Goal: Task Accomplishment & Management: Complete application form

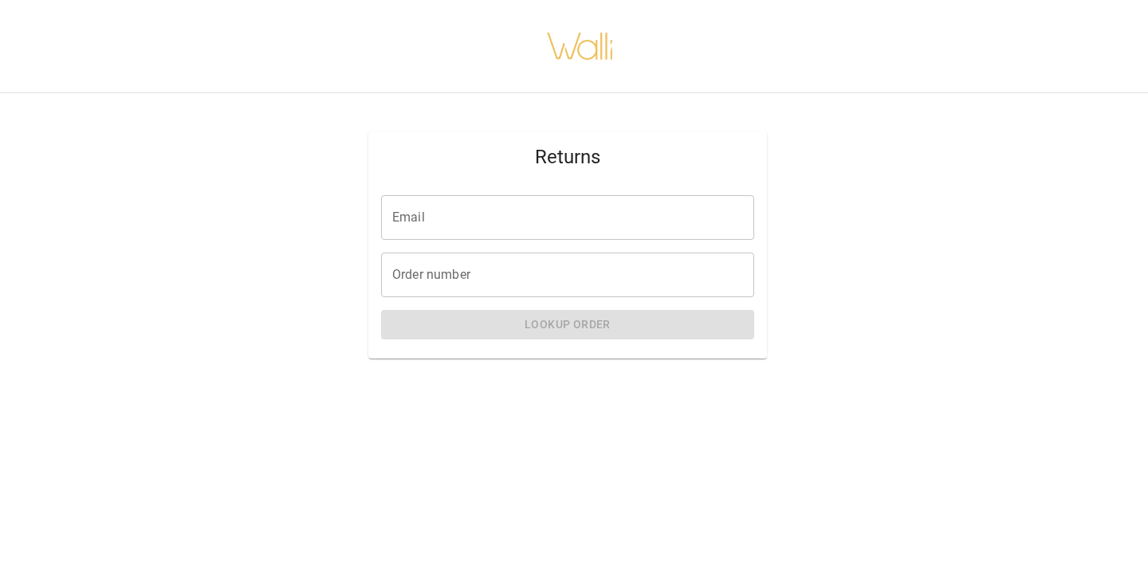
click at [470, 231] on input "Email" at bounding box center [567, 217] width 373 height 45
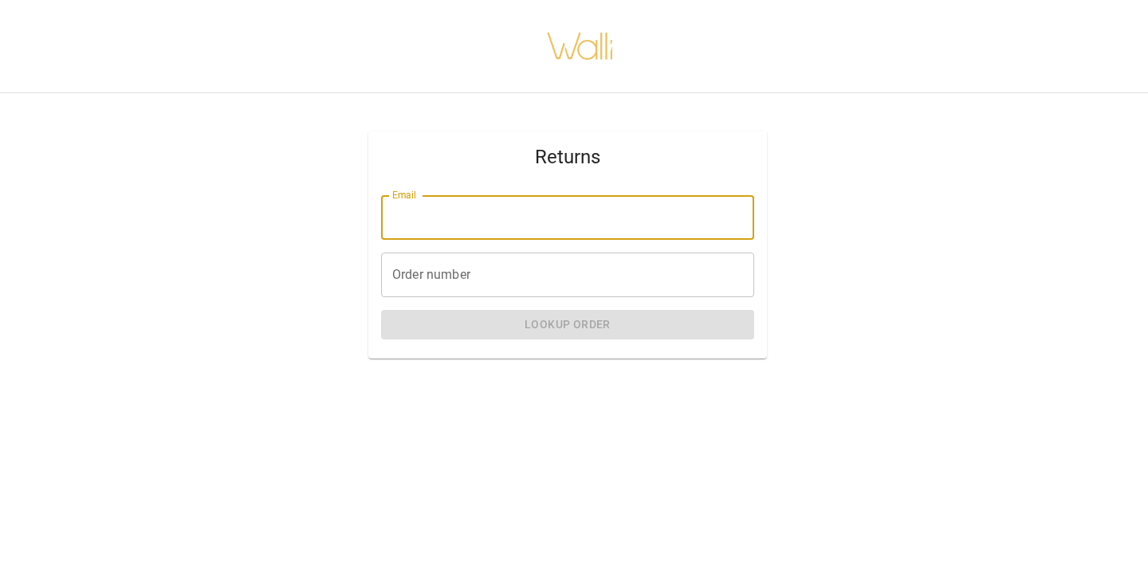
type input "**********"
click at [478, 275] on input "Order number" at bounding box center [567, 275] width 373 height 45
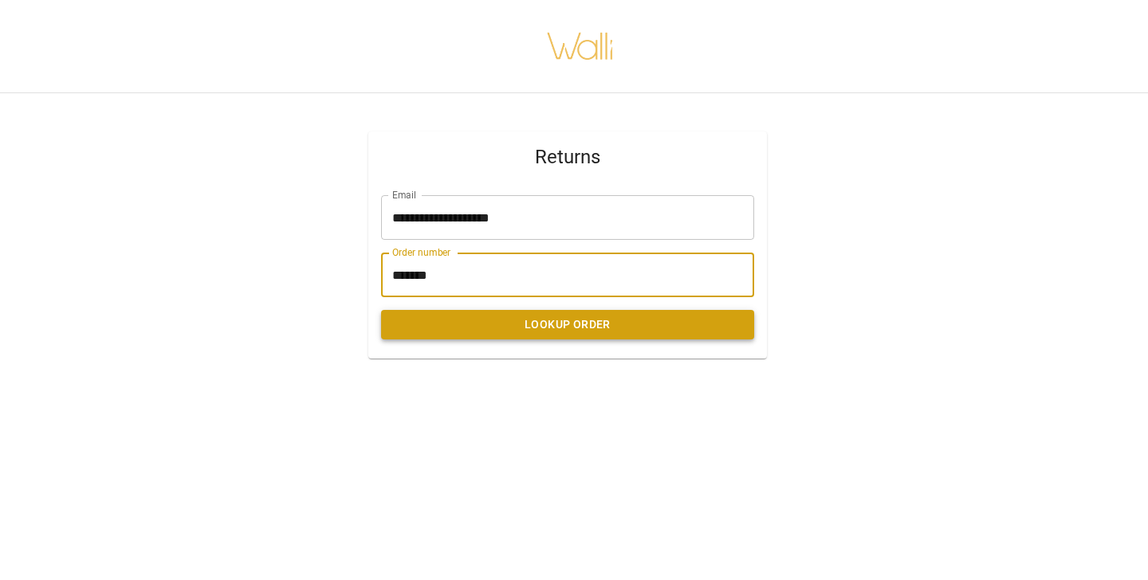
type input "*******"
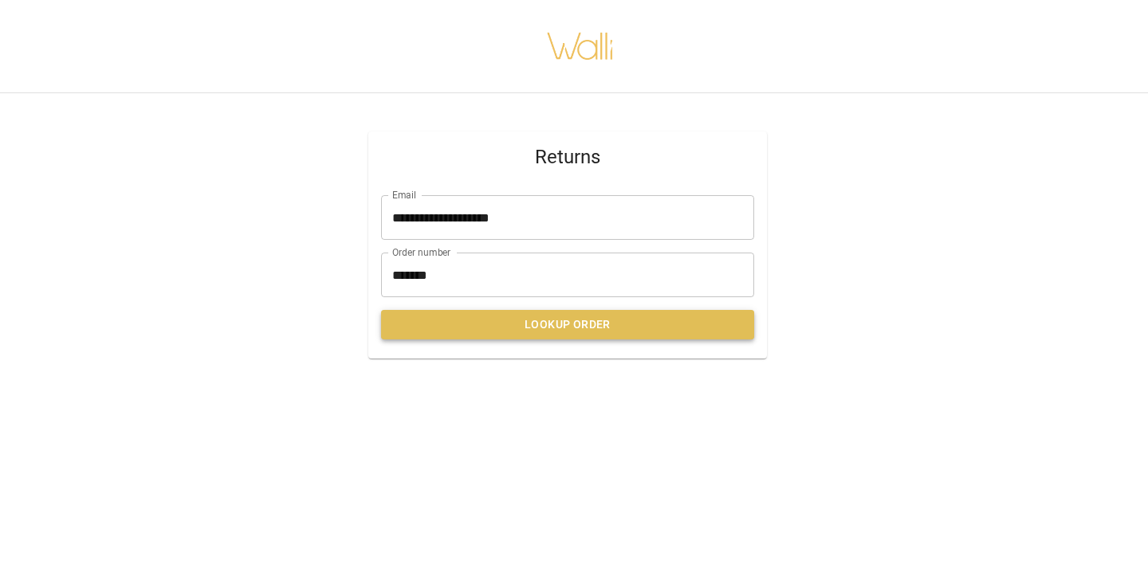
click at [540, 334] on button "Lookup Order" at bounding box center [567, 324] width 373 height 29
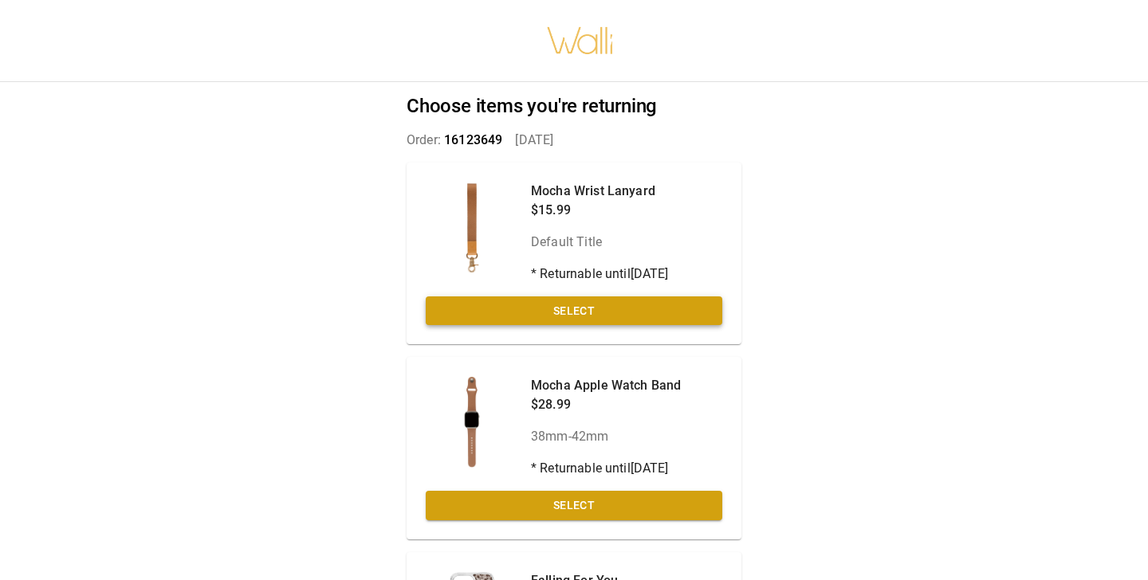
click at [552, 305] on button "Select" at bounding box center [574, 311] width 297 height 29
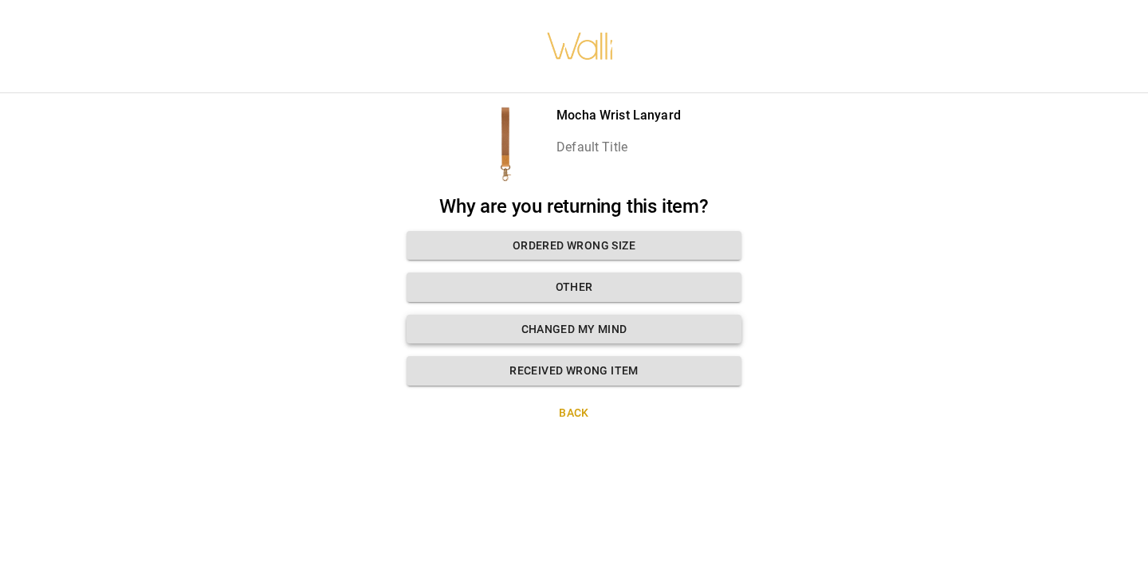
click at [555, 327] on button "Changed my mind" at bounding box center [574, 329] width 335 height 29
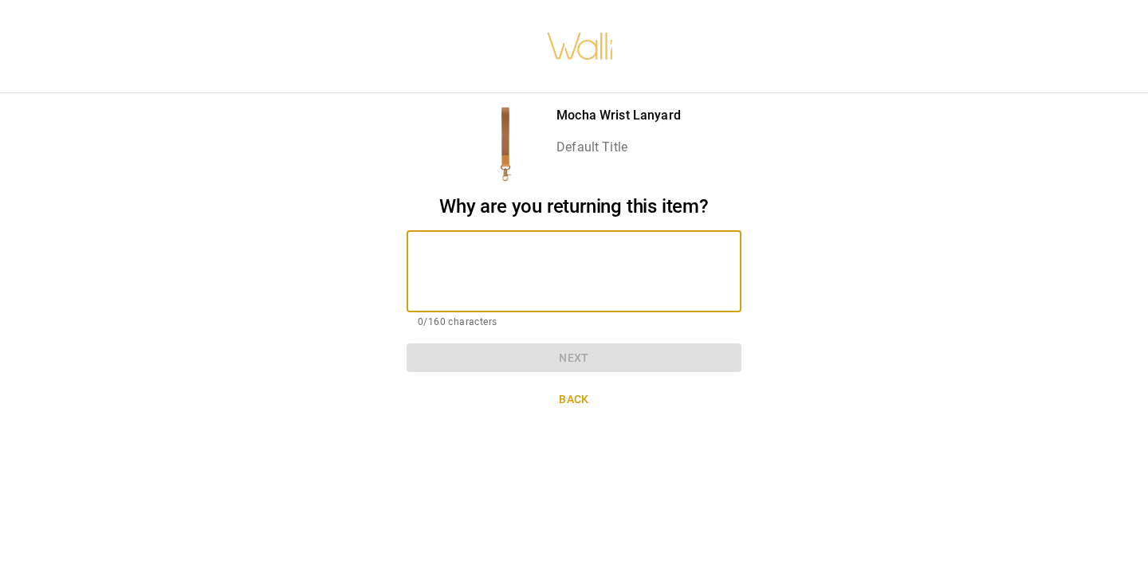
click at [540, 280] on textarea at bounding box center [574, 271] width 312 height 55
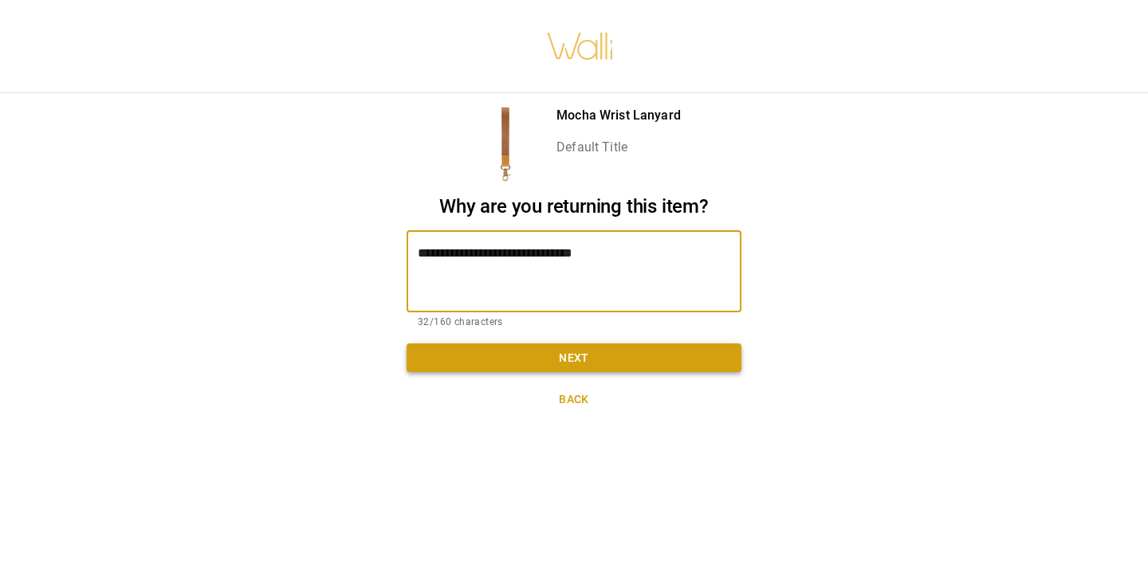
type textarea "**********"
click at [608, 354] on button "Next" at bounding box center [574, 358] width 335 height 29
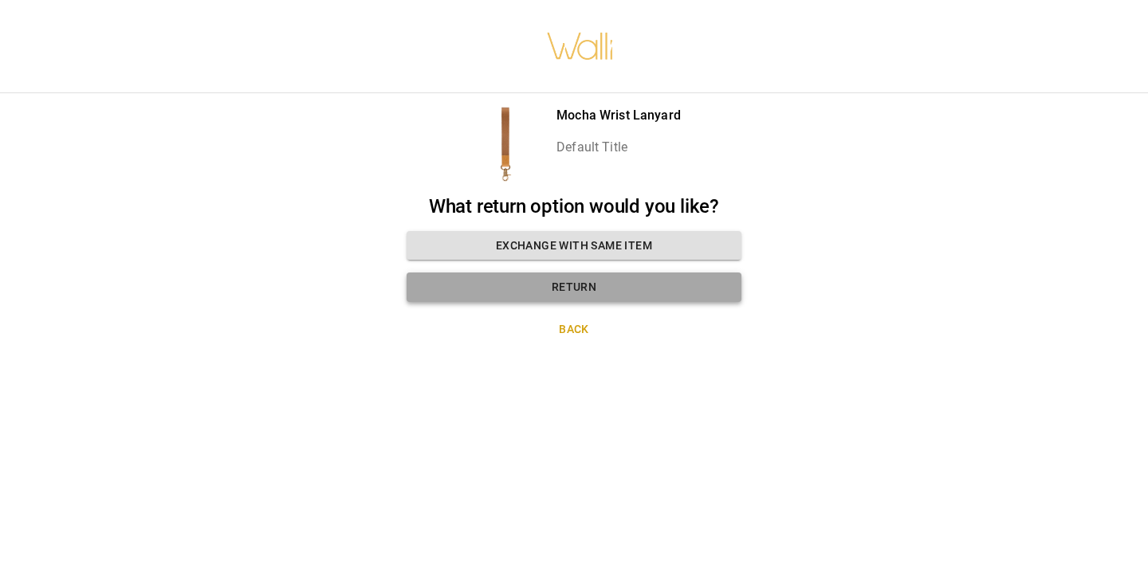
click at [592, 288] on button "Return" at bounding box center [574, 287] width 335 height 29
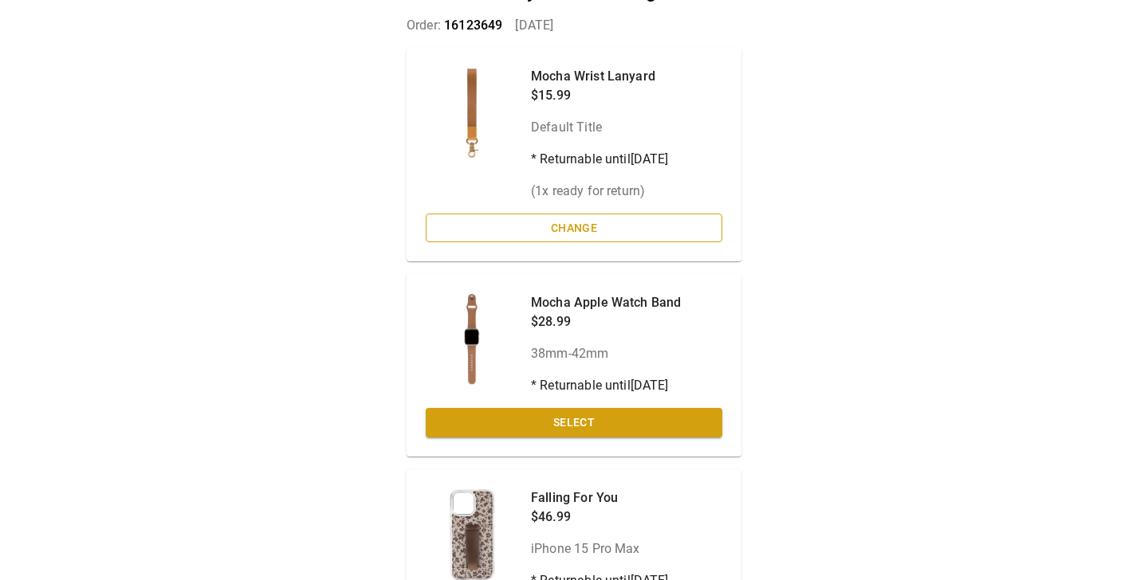
scroll to position [118, 0]
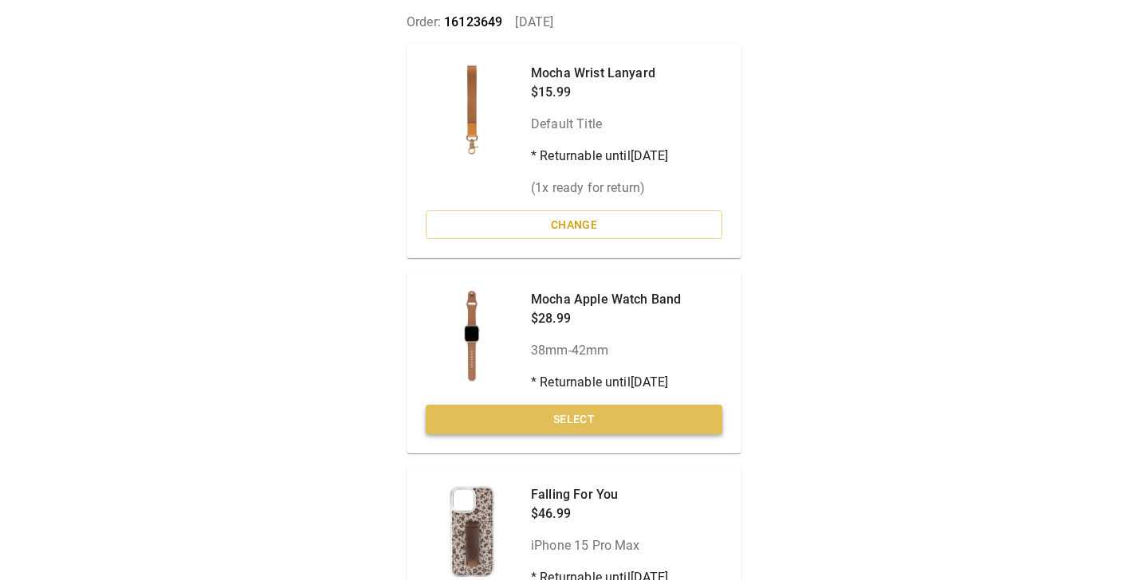
click at [563, 415] on button "Select" at bounding box center [574, 419] width 297 height 29
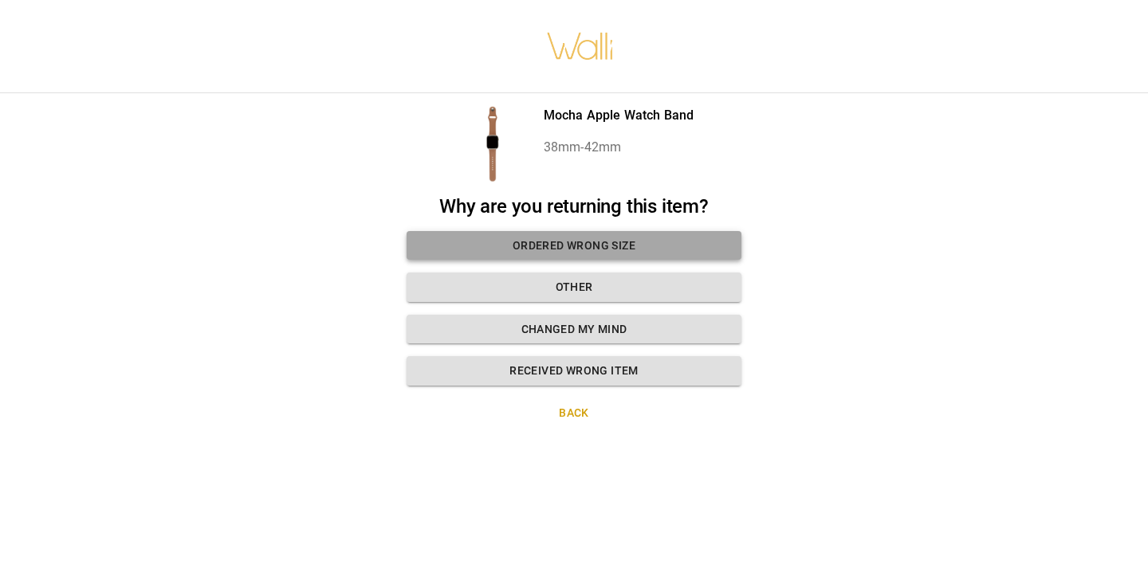
click at [570, 244] on button "Ordered wrong size" at bounding box center [574, 245] width 335 height 29
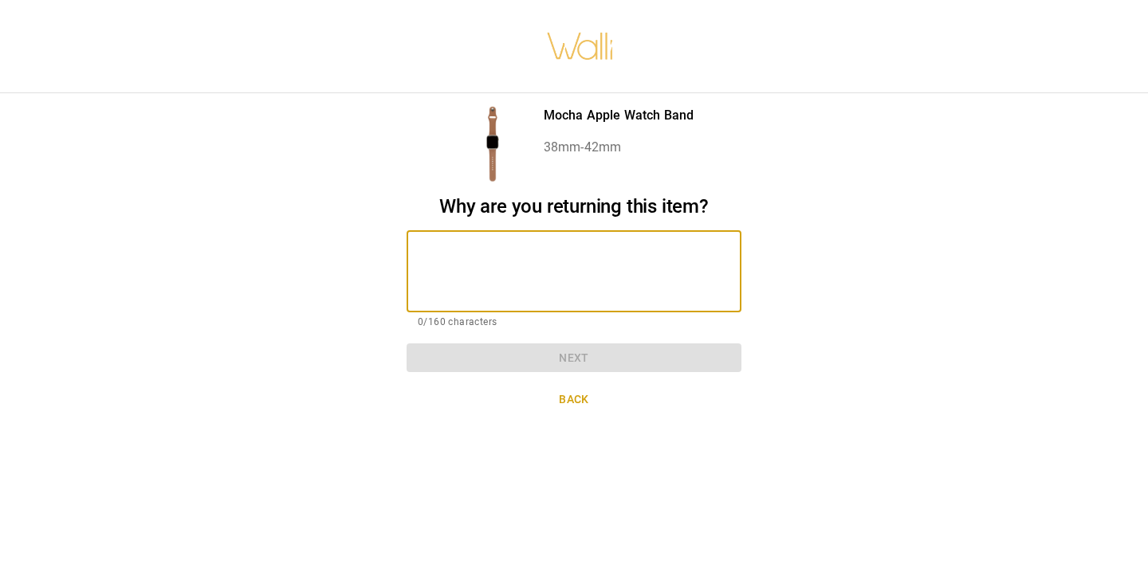
click at [566, 257] on textarea at bounding box center [574, 271] width 312 height 55
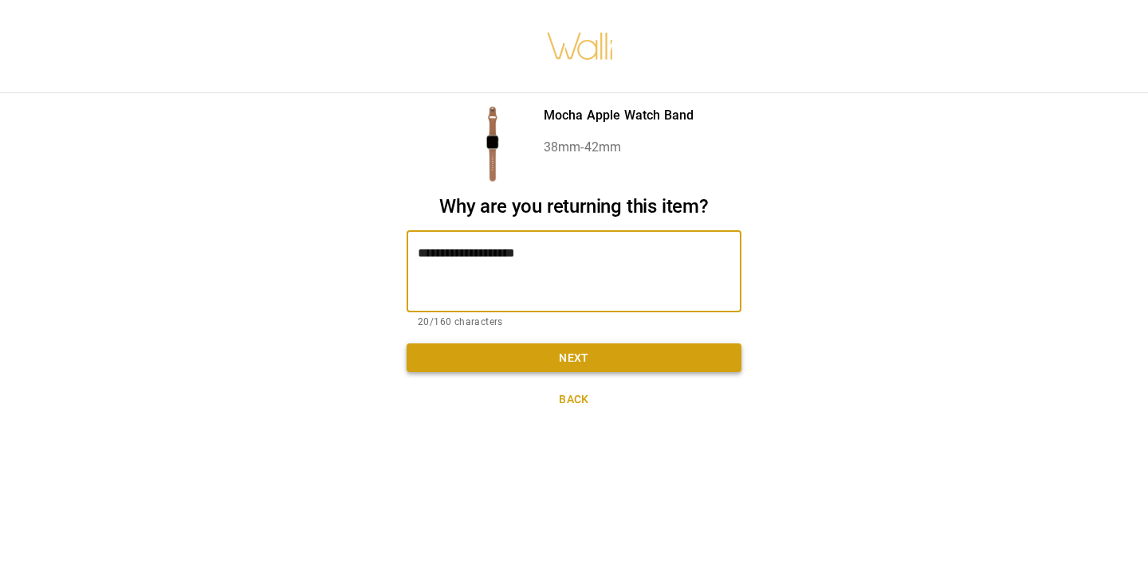
type textarea "**********"
click at [573, 360] on button "Next" at bounding box center [574, 358] width 335 height 29
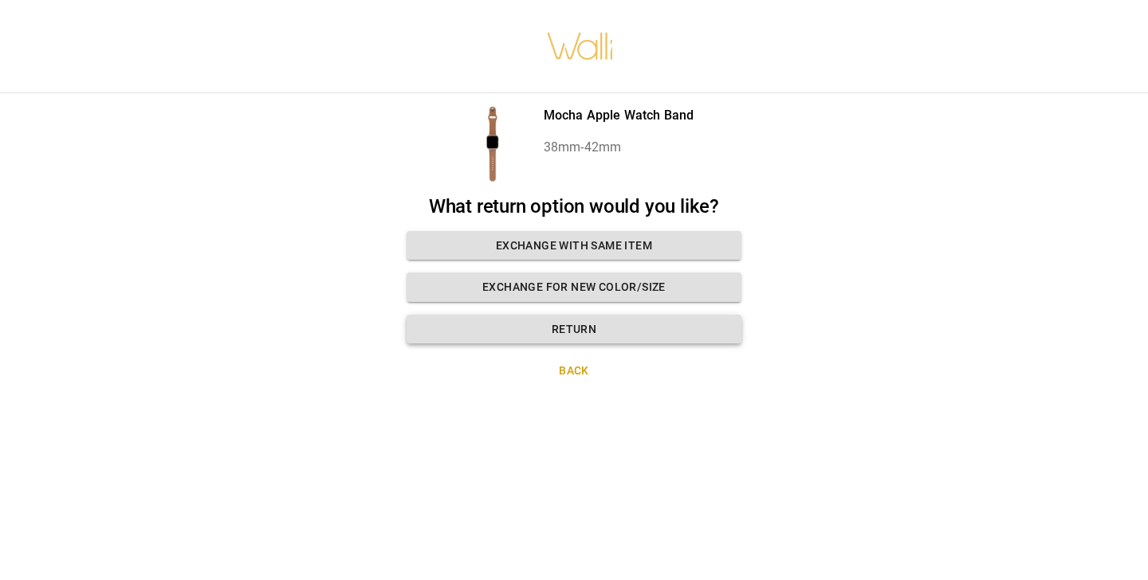
click at [573, 324] on button "Return" at bounding box center [574, 329] width 335 height 29
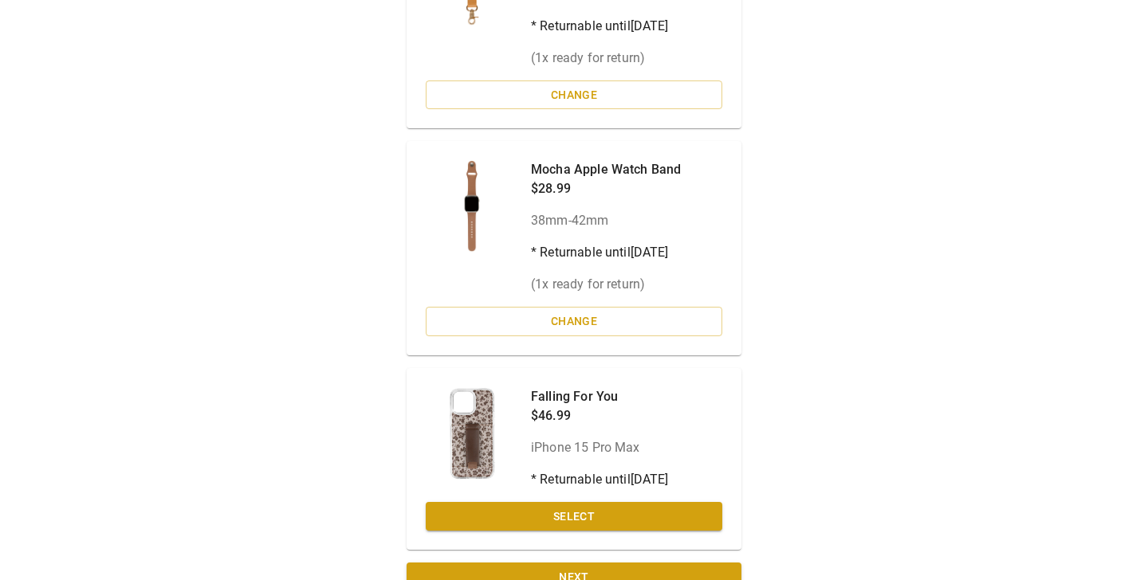
scroll to position [279, 0]
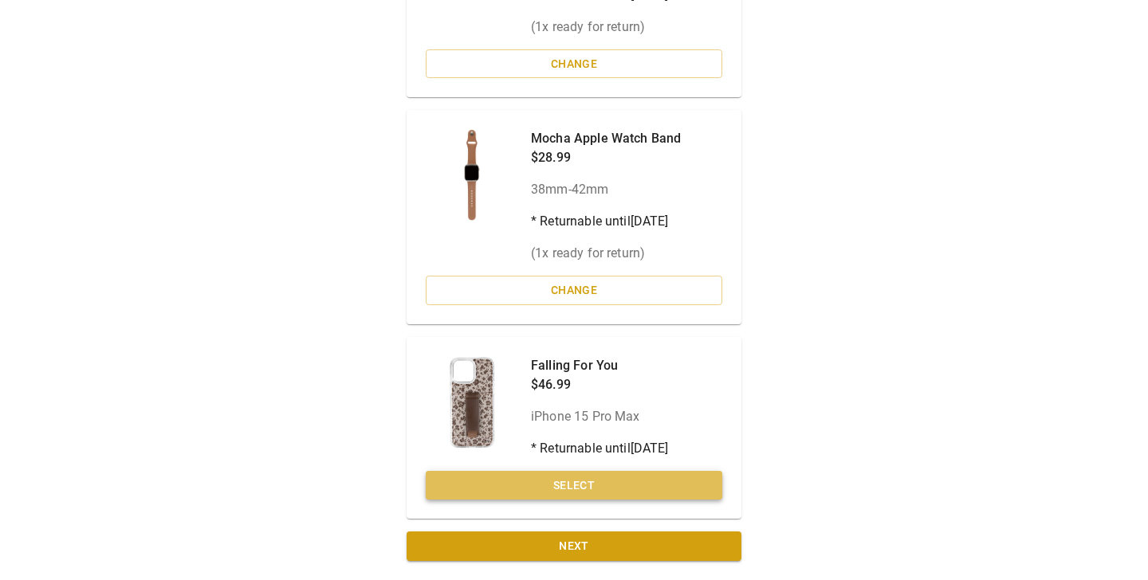
click at [517, 473] on button "Select" at bounding box center [574, 485] width 297 height 29
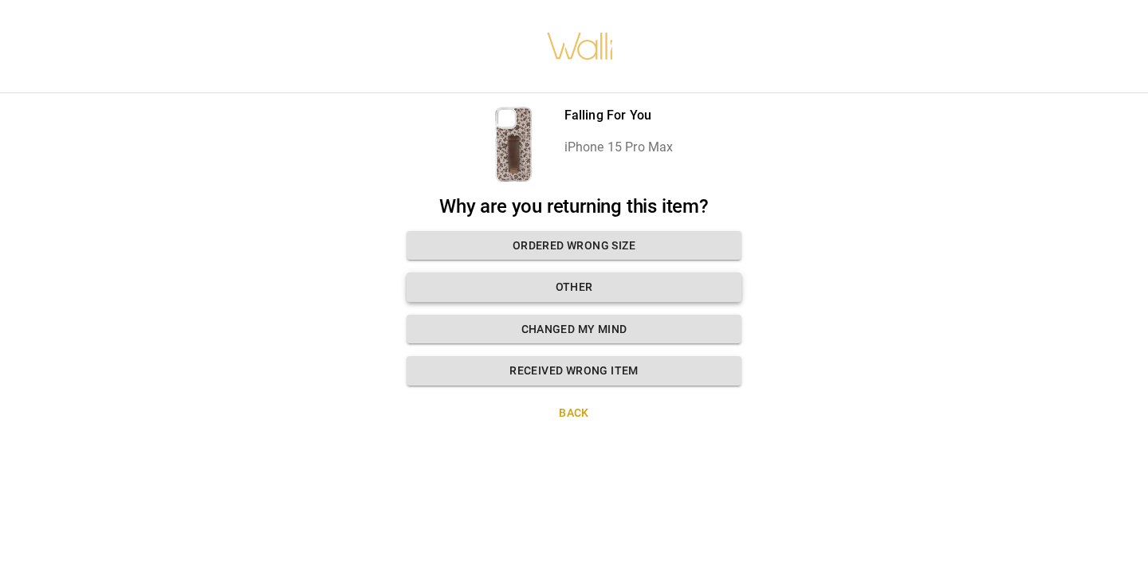
click at [584, 292] on button "Other" at bounding box center [574, 287] width 335 height 29
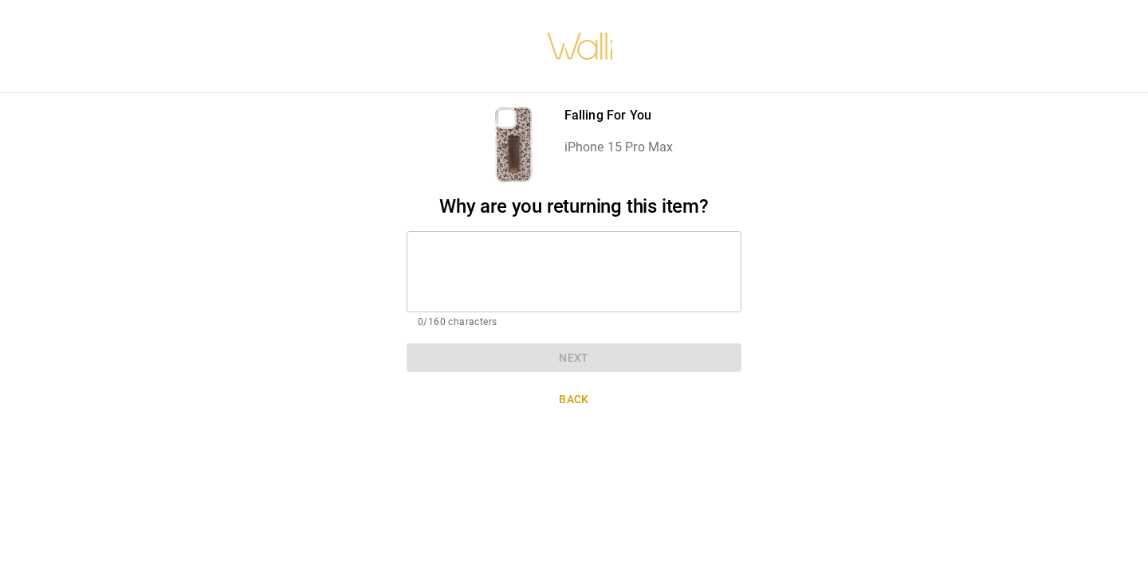
click at [569, 268] on textarea at bounding box center [574, 271] width 312 height 55
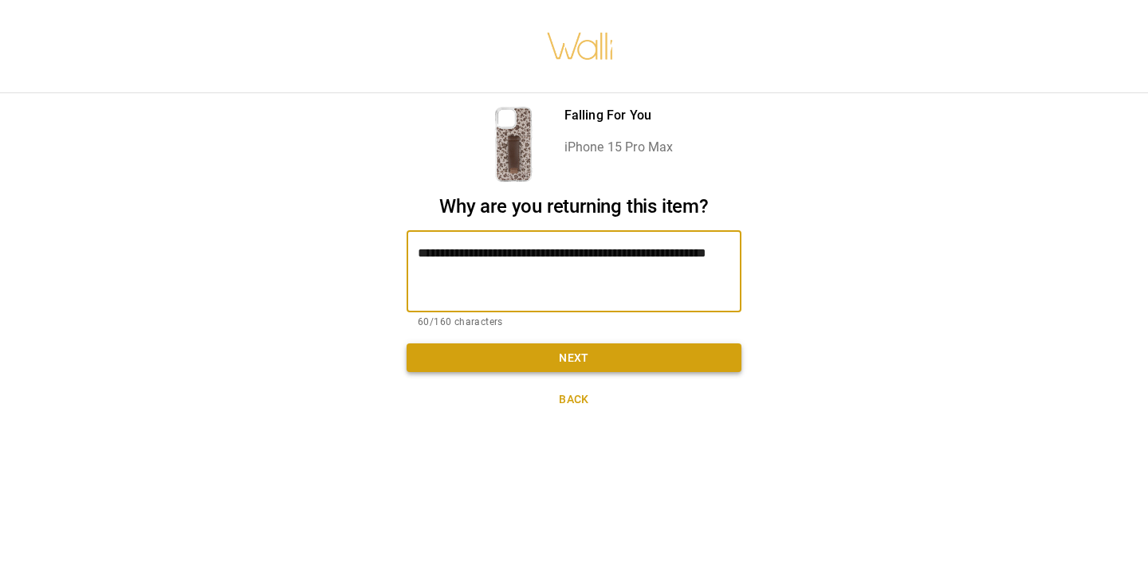
type textarea "**********"
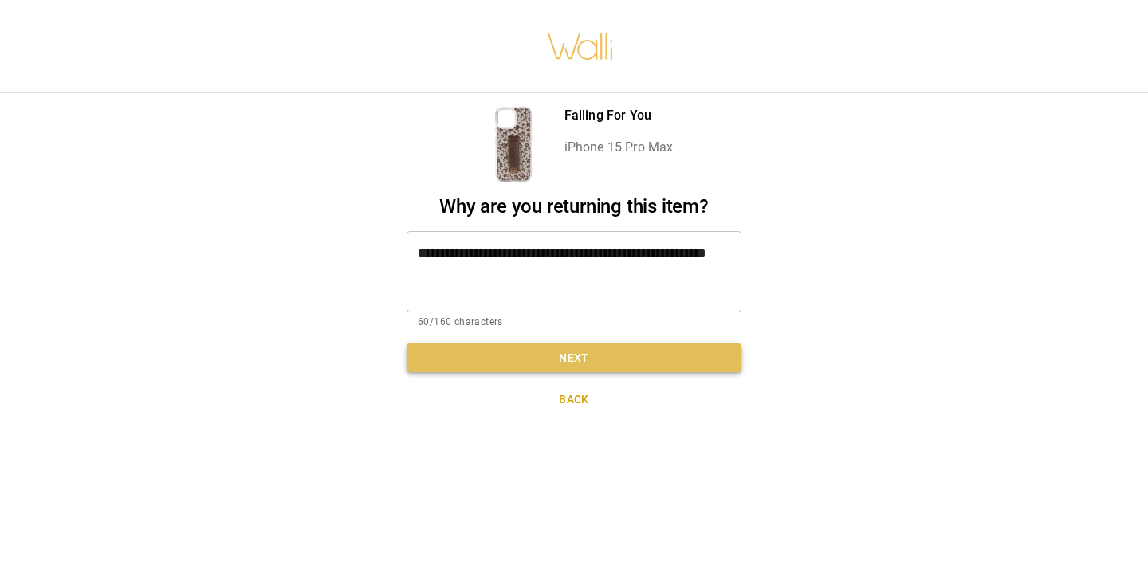
click at [548, 356] on button "Next" at bounding box center [574, 358] width 335 height 29
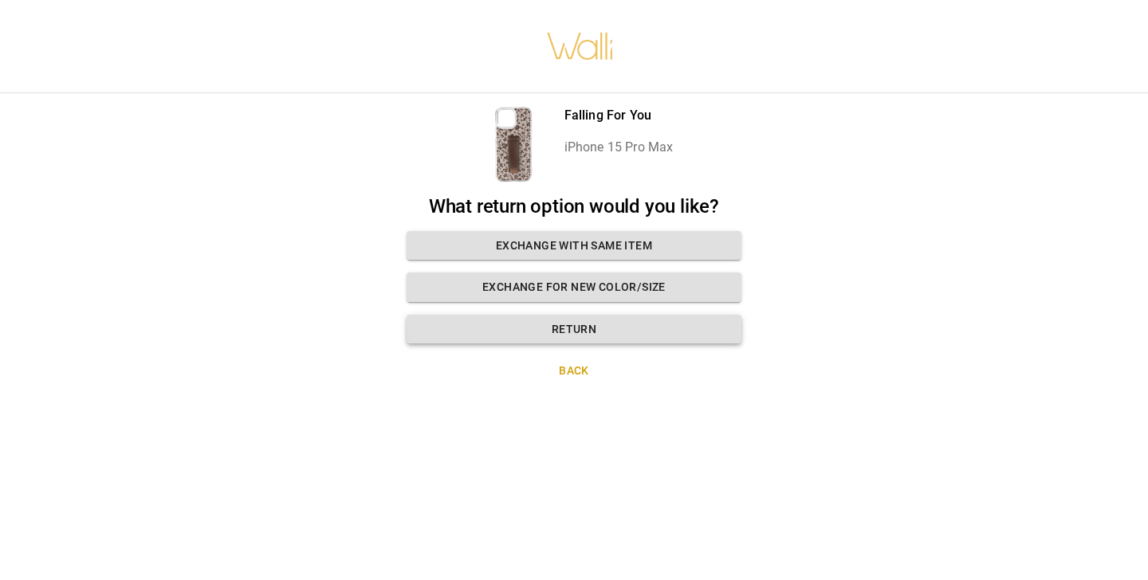
click at [559, 324] on button "Return" at bounding box center [574, 329] width 335 height 29
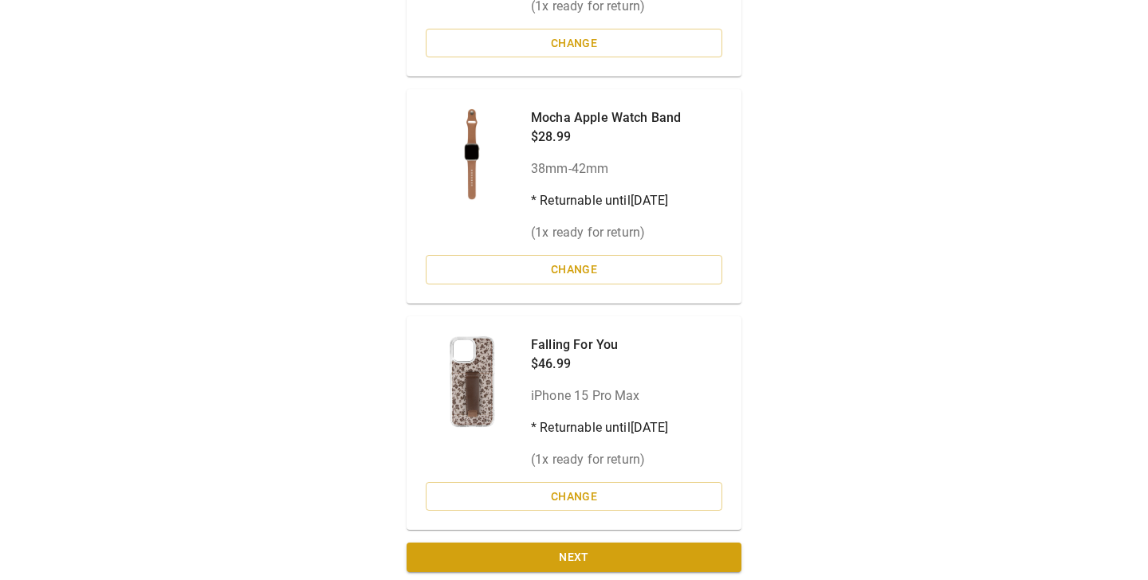
scroll to position [311, 0]
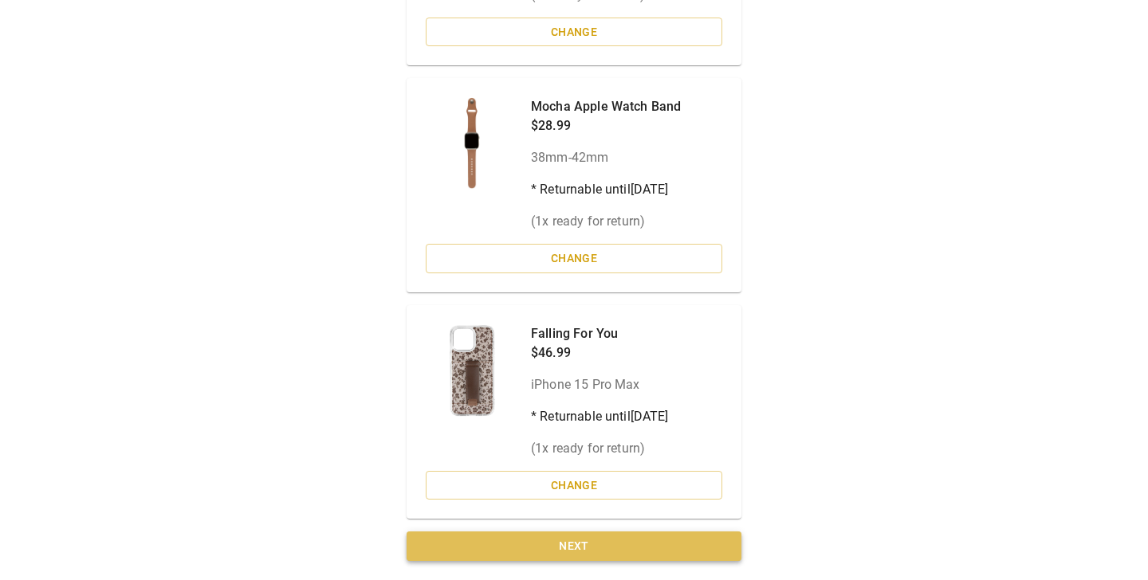
click at [517, 544] on button "Next" at bounding box center [574, 546] width 335 height 29
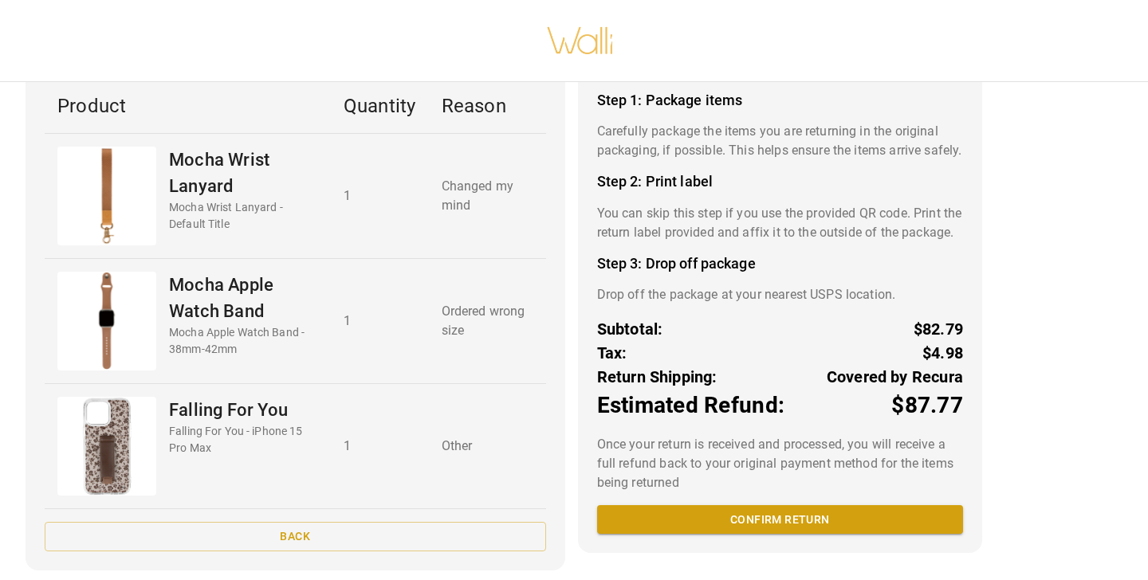
scroll to position [139, 0]
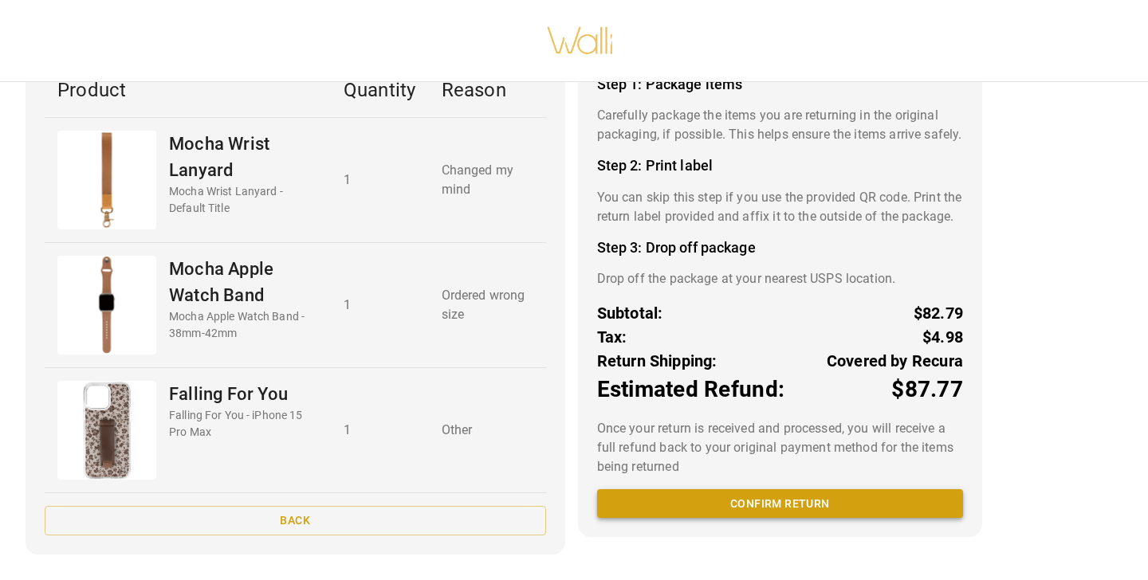
click at [698, 516] on button "Confirm return" at bounding box center [780, 503] width 366 height 29
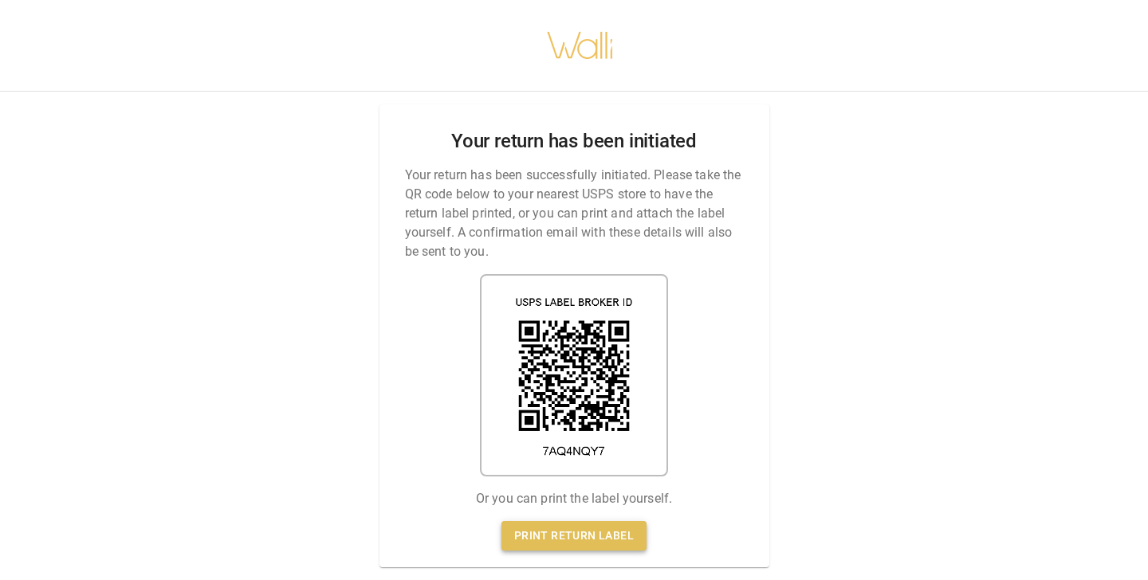
click at [536, 530] on link "Print return label" at bounding box center [573, 535] width 145 height 29
